Goal: Task Accomplishment & Management: Manage account settings

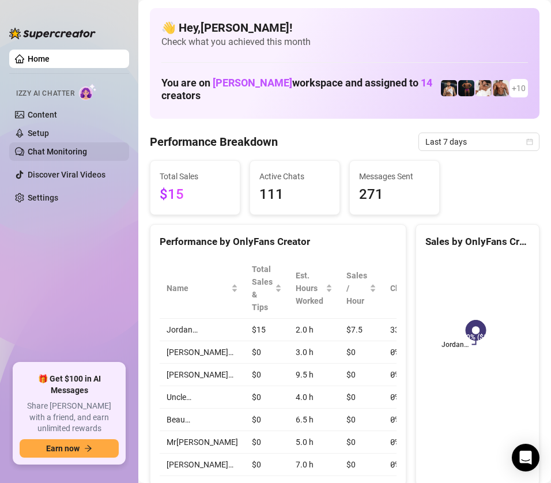
click at [44, 153] on link "Chat Monitoring" at bounding box center [57, 151] width 59 height 9
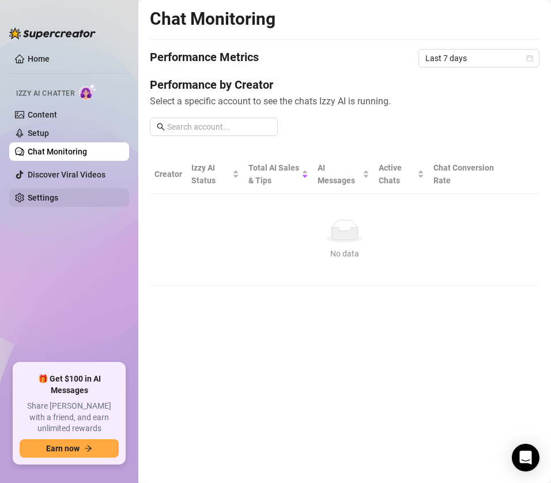
click at [39, 196] on link "Settings" at bounding box center [43, 197] width 31 height 9
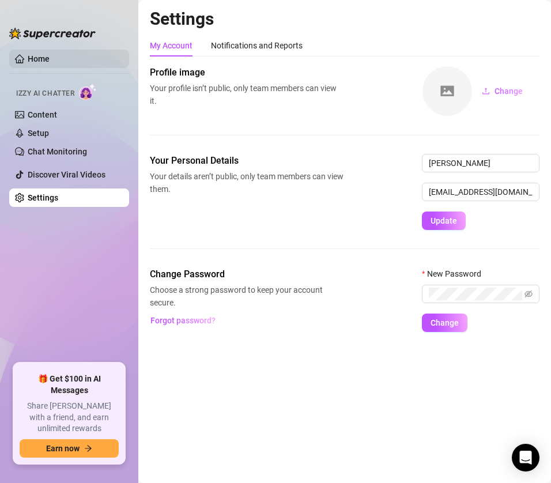
click at [32, 58] on link "Home" at bounding box center [39, 58] width 22 height 9
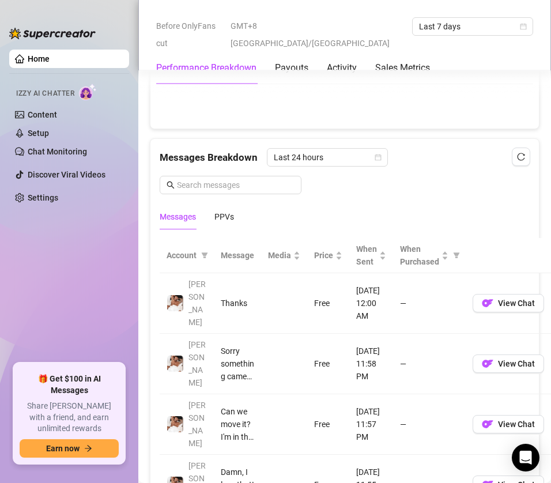
scroll to position [1038, 0]
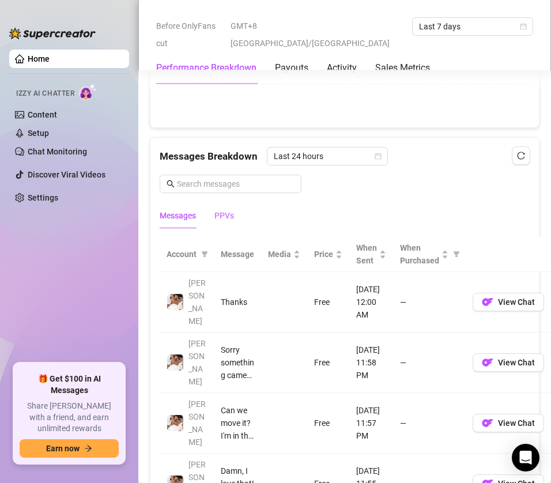
click at [226, 218] on div "PPVs" at bounding box center [225, 215] width 20 height 13
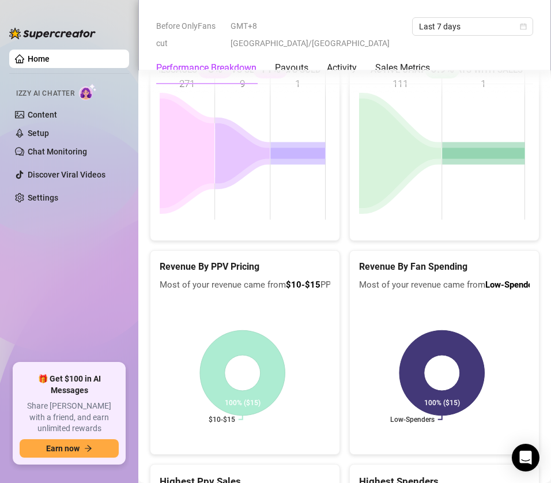
scroll to position [1357, 0]
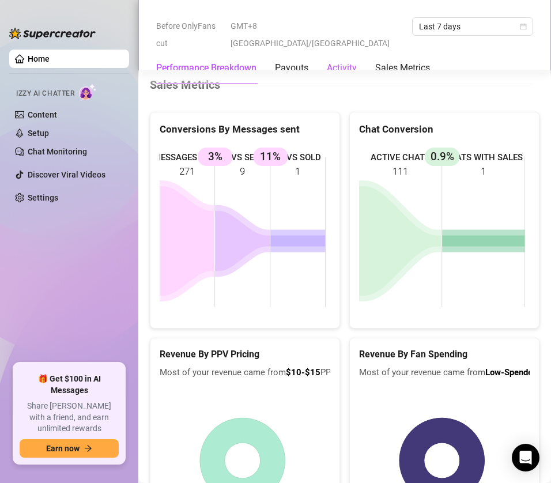
click at [347, 61] on div "Activity" at bounding box center [342, 68] width 30 height 14
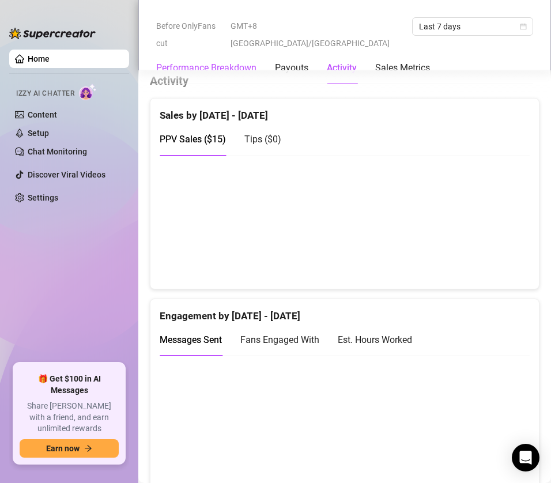
click at [230, 61] on Breakdown "Performance Breakdown" at bounding box center [206, 68] width 100 height 14
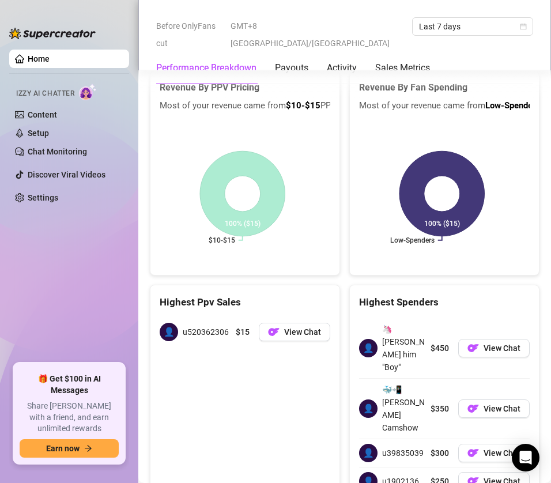
scroll to position [1818, 0]
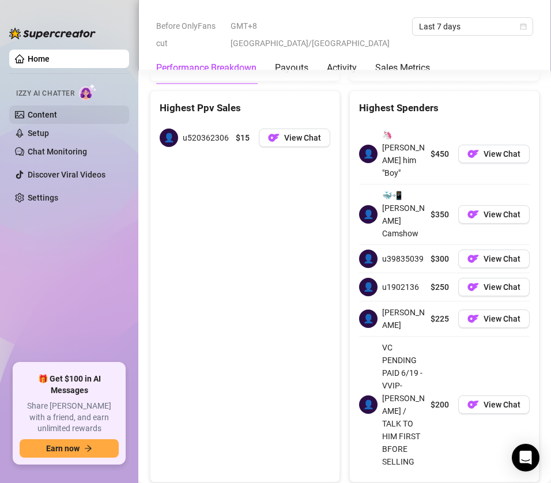
click at [32, 116] on link "Content" at bounding box center [42, 114] width 29 height 9
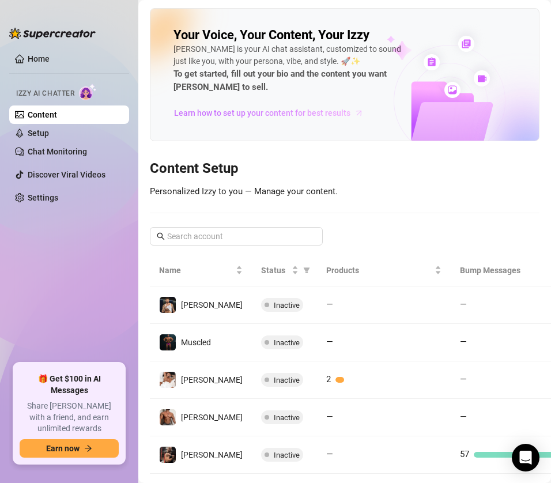
click at [326, 110] on span "Learn how to set up your content for best results" at bounding box center [262, 113] width 176 height 13
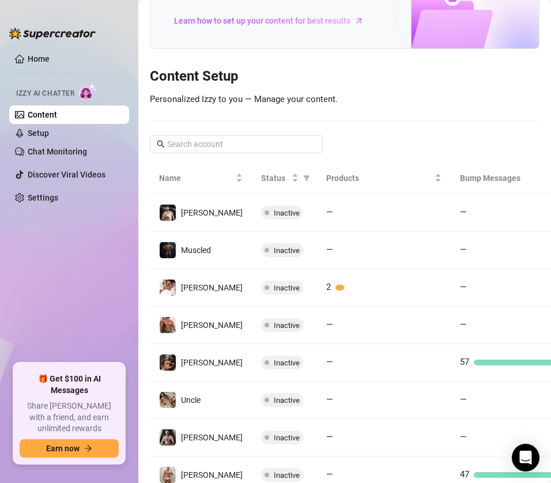
scroll to position [82, 0]
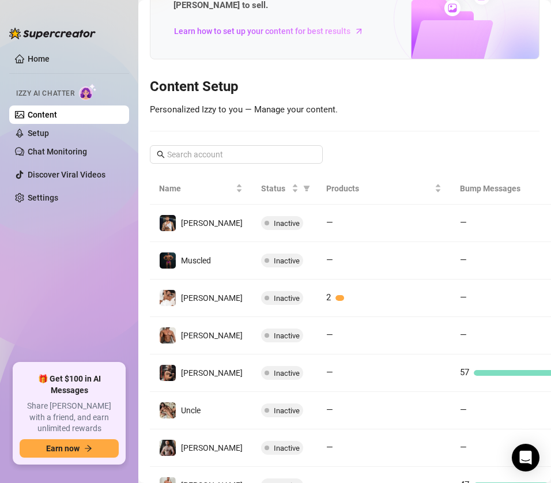
click at [49, 113] on link "Content" at bounding box center [42, 114] width 29 height 9
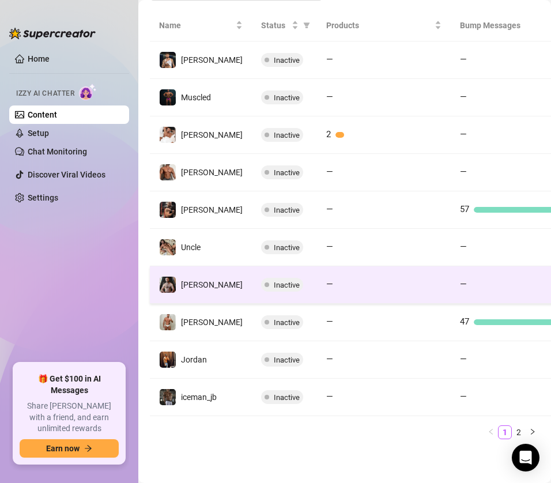
scroll to position [0, 0]
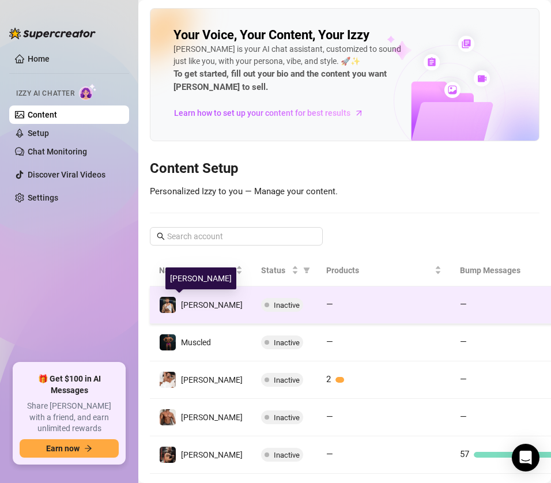
click at [191, 307] on span "[PERSON_NAME]" at bounding box center [212, 304] width 62 height 9
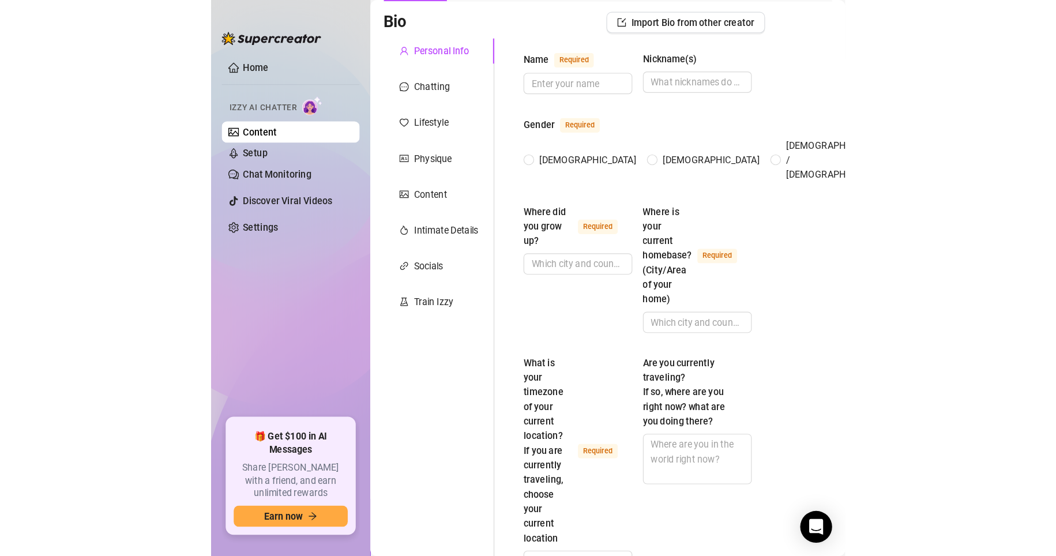
scroll to position [58, 0]
